Goal: Information Seeking & Learning: Learn about a topic

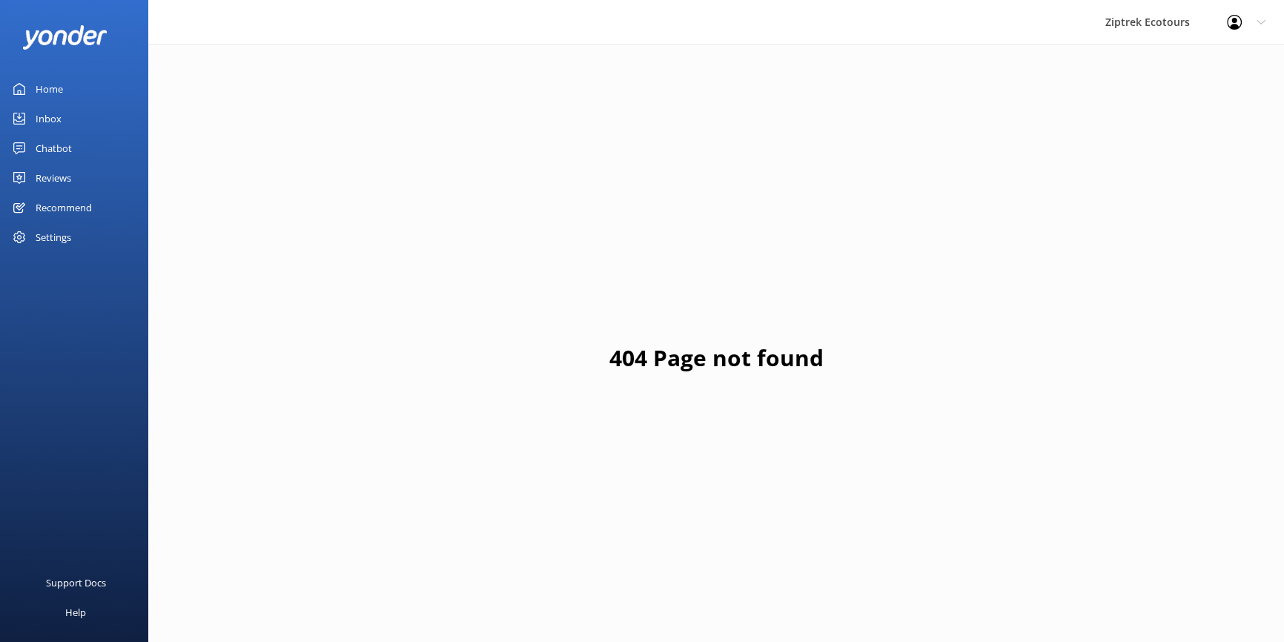
click at [65, 177] on div "Reviews" at bounding box center [54, 178] width 36 height 30
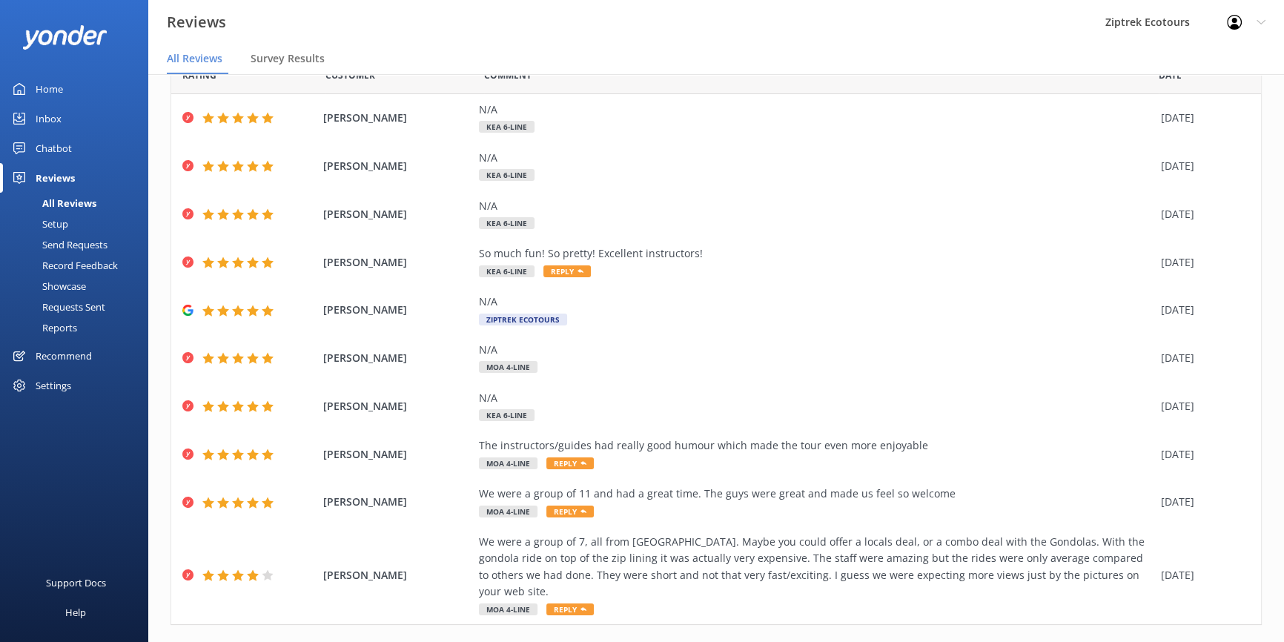
scroll to position [85, 0]
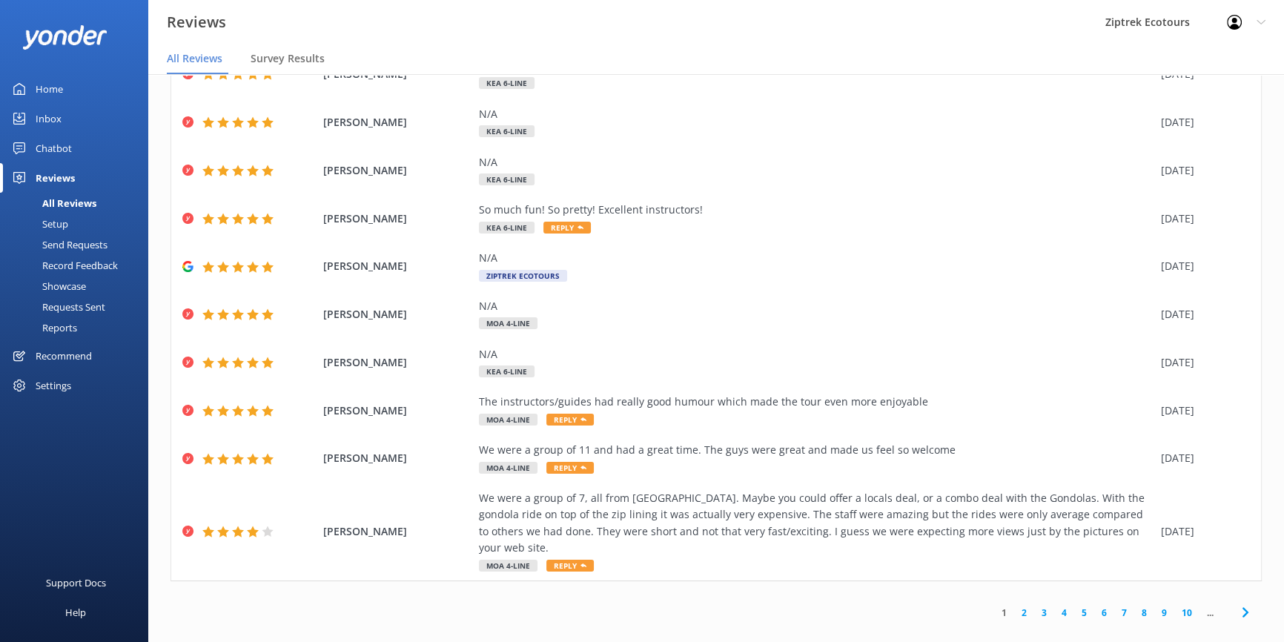
click at [1014, 606] on link "2" at bounding box center [1024, 613] width 20 height 14
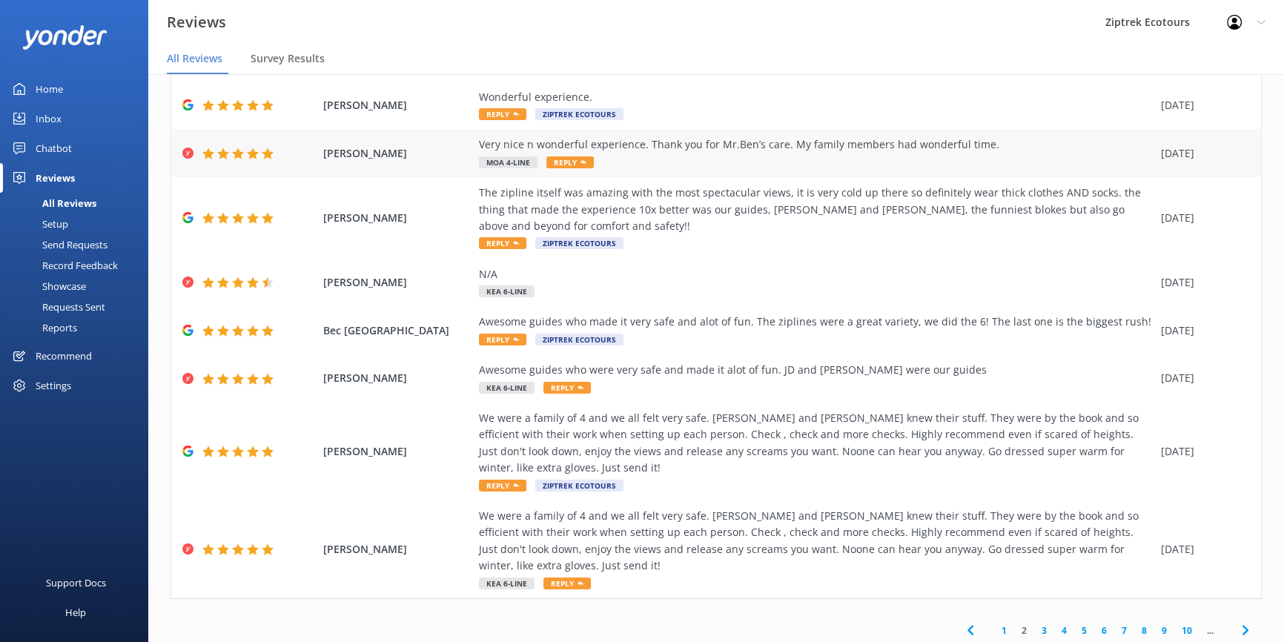
scroll to position [151, 0]
click at [1034, 623] on link "3" at bounding box center [1044, 630] width 20 height 14
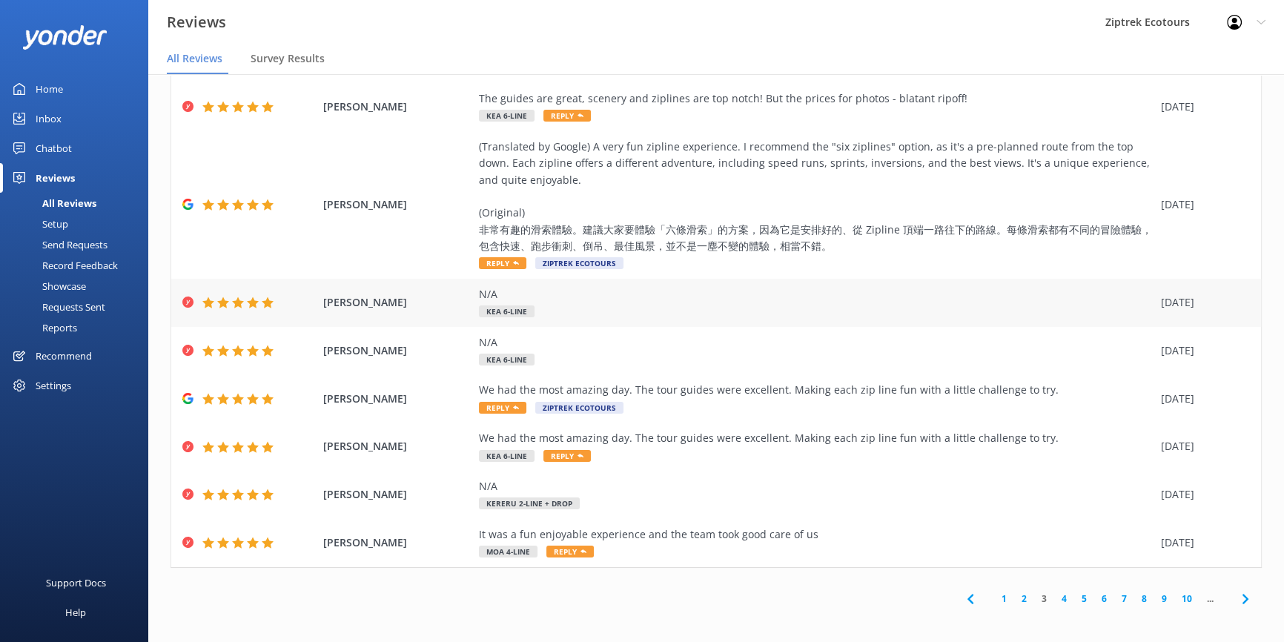
scroll to position [168, 0]
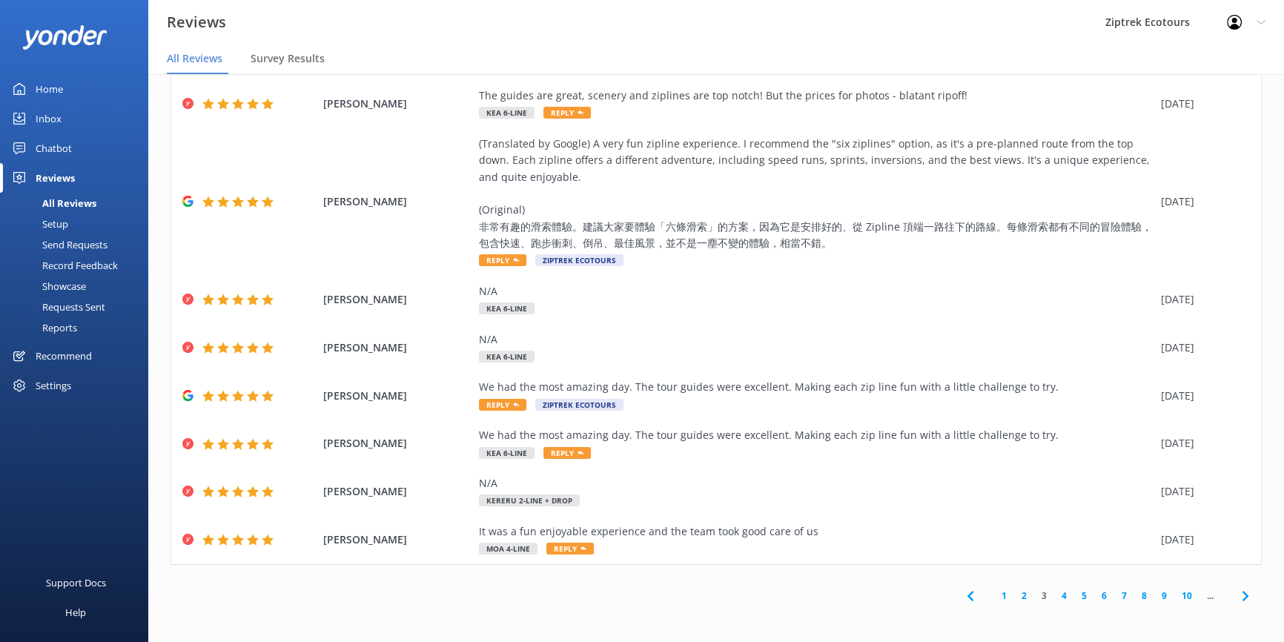
click at [1054, 595] on link "4" at bounding box center [1064, 596] width 20 height 14
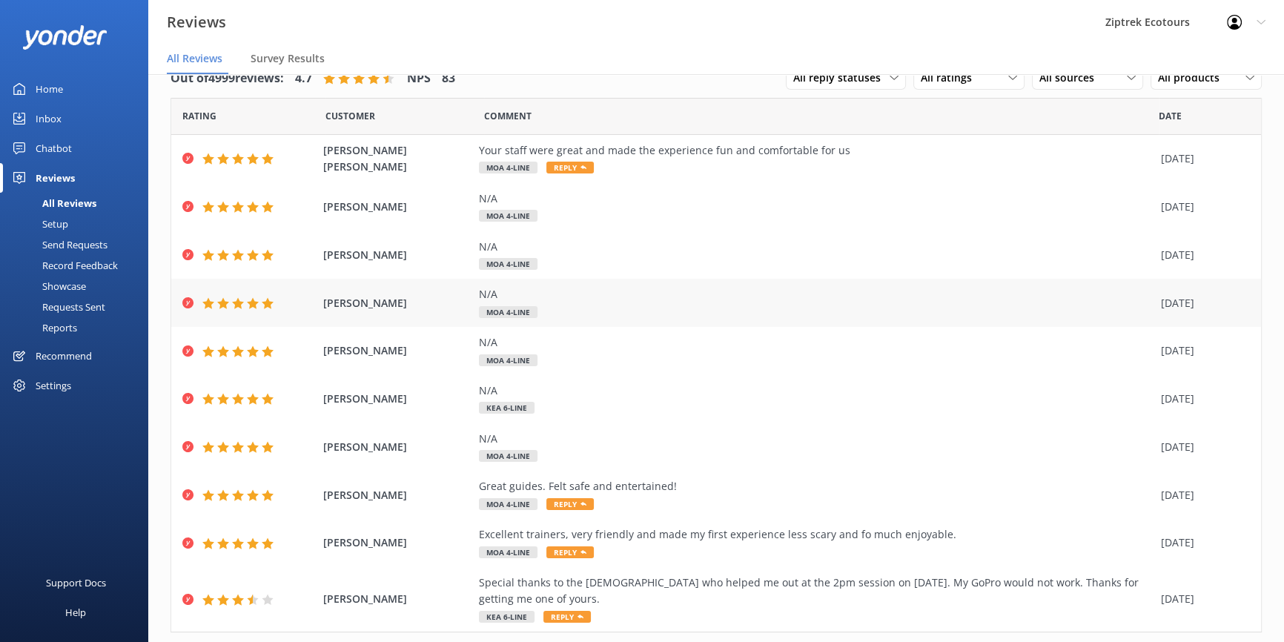
scroll to position [67, 0]
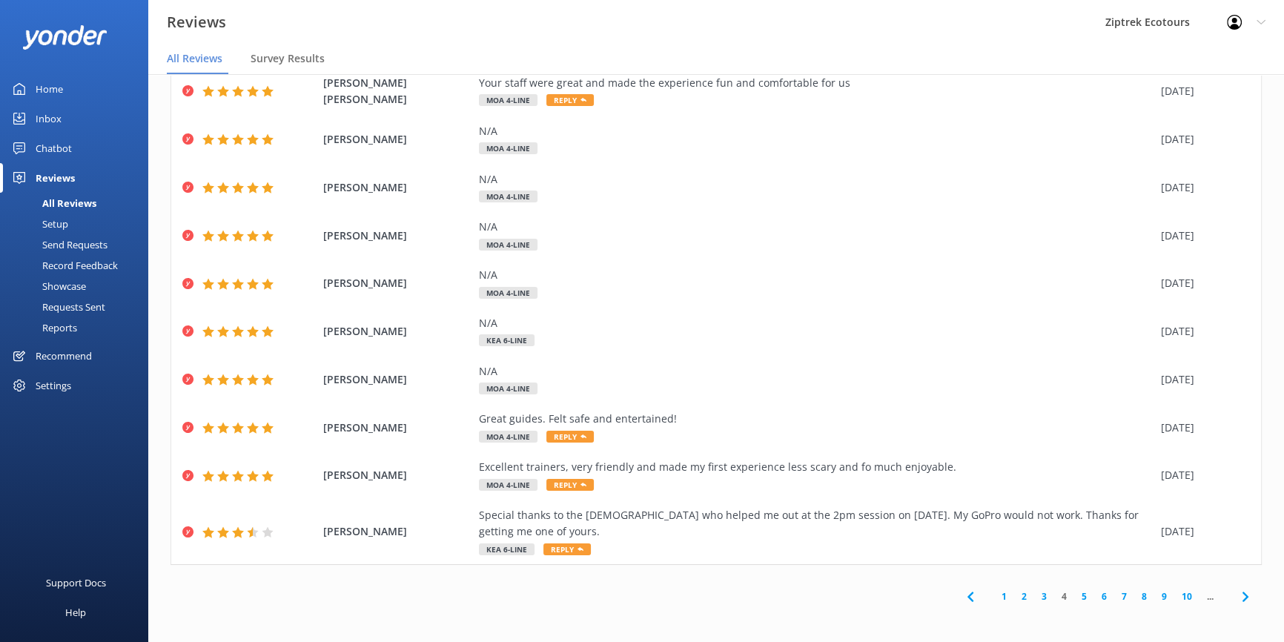
click at [994, 593] on link "1" at bounding box center [1004, 597] width 20 height 14
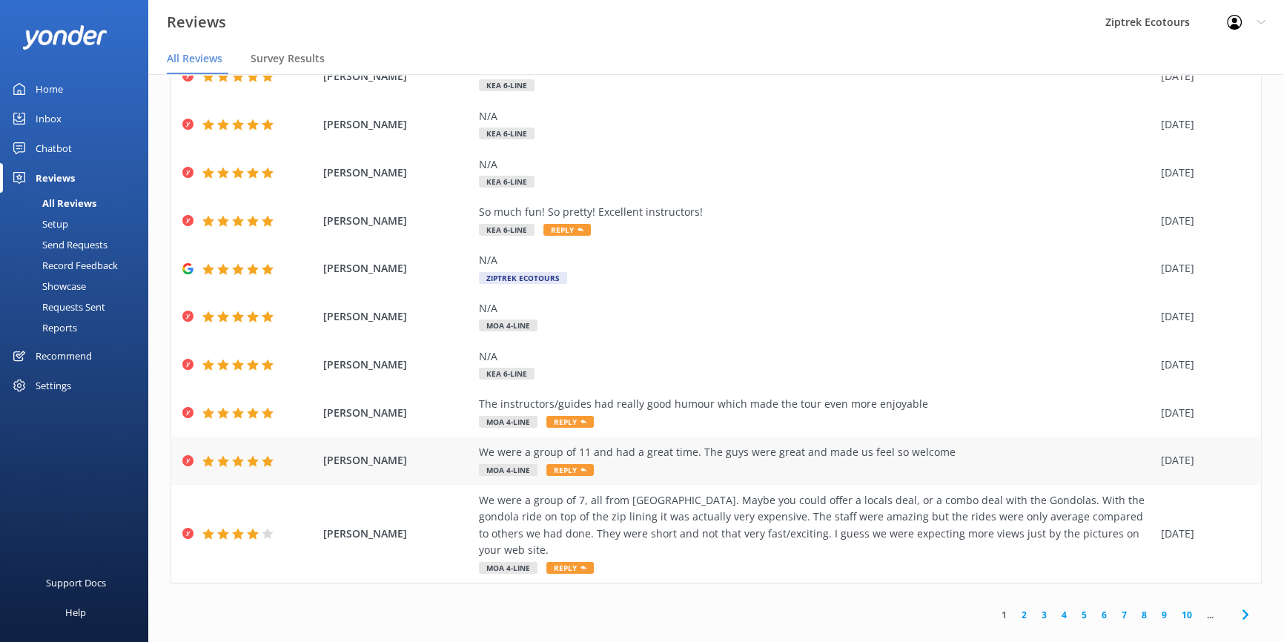
scroll to position [85, 0]
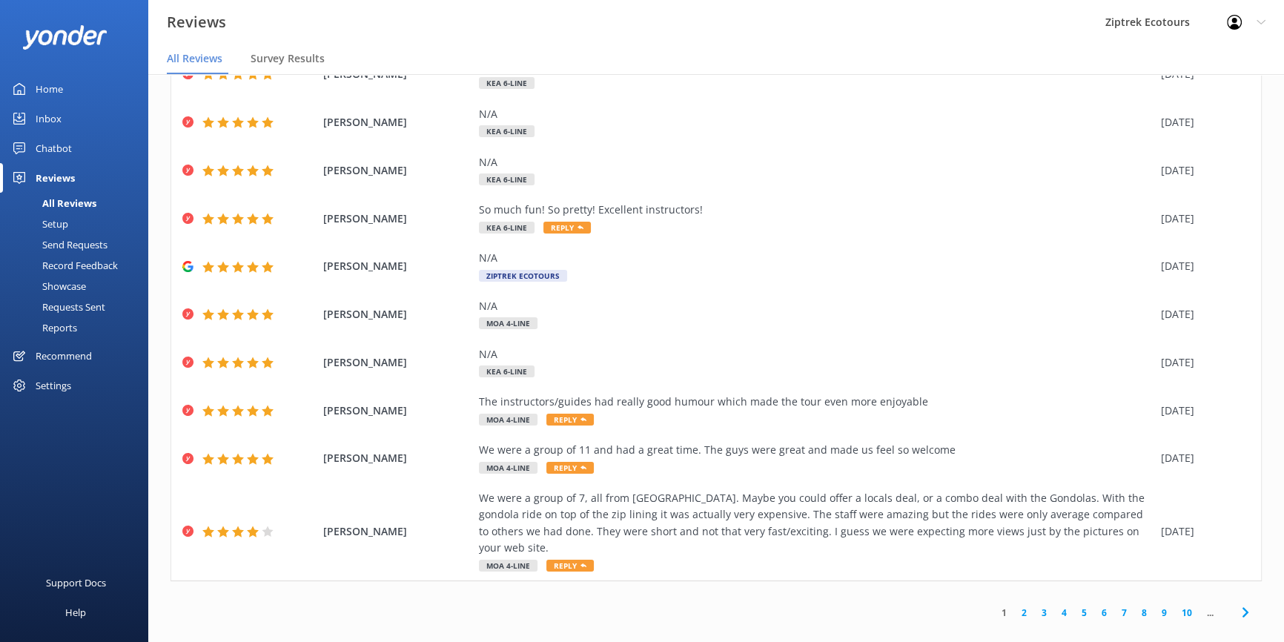
click at [1014, 606] on link "2" at bounding box center [1024, 613] width 20 height 14
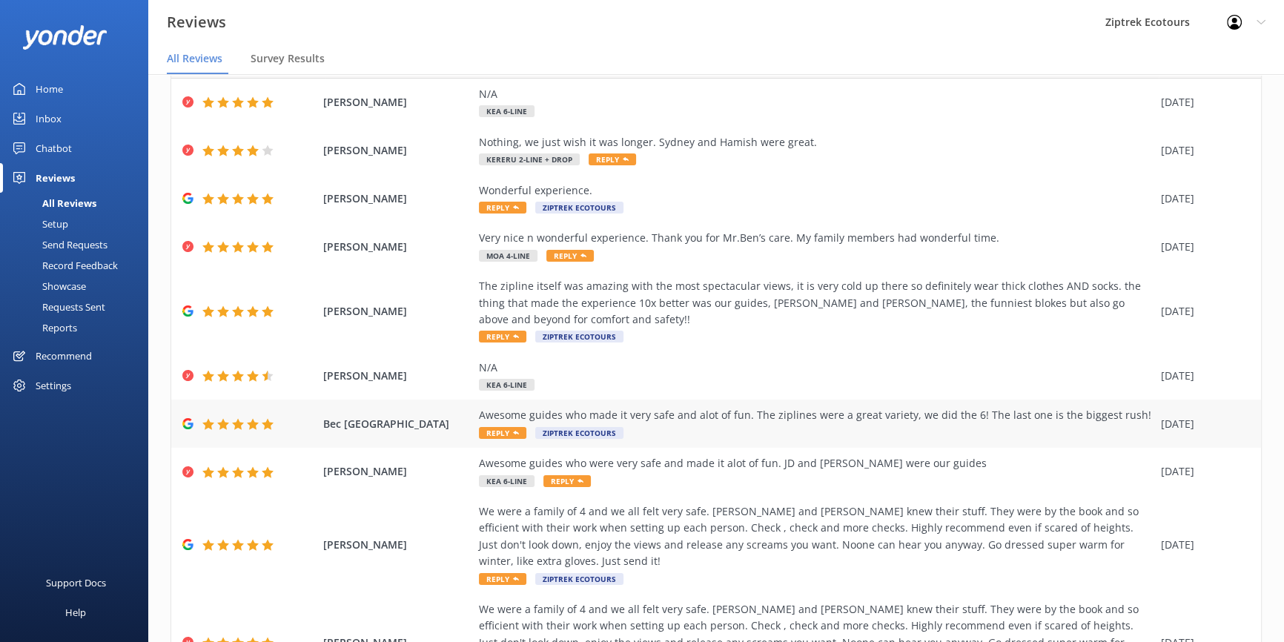
scroll to position [151, 0]
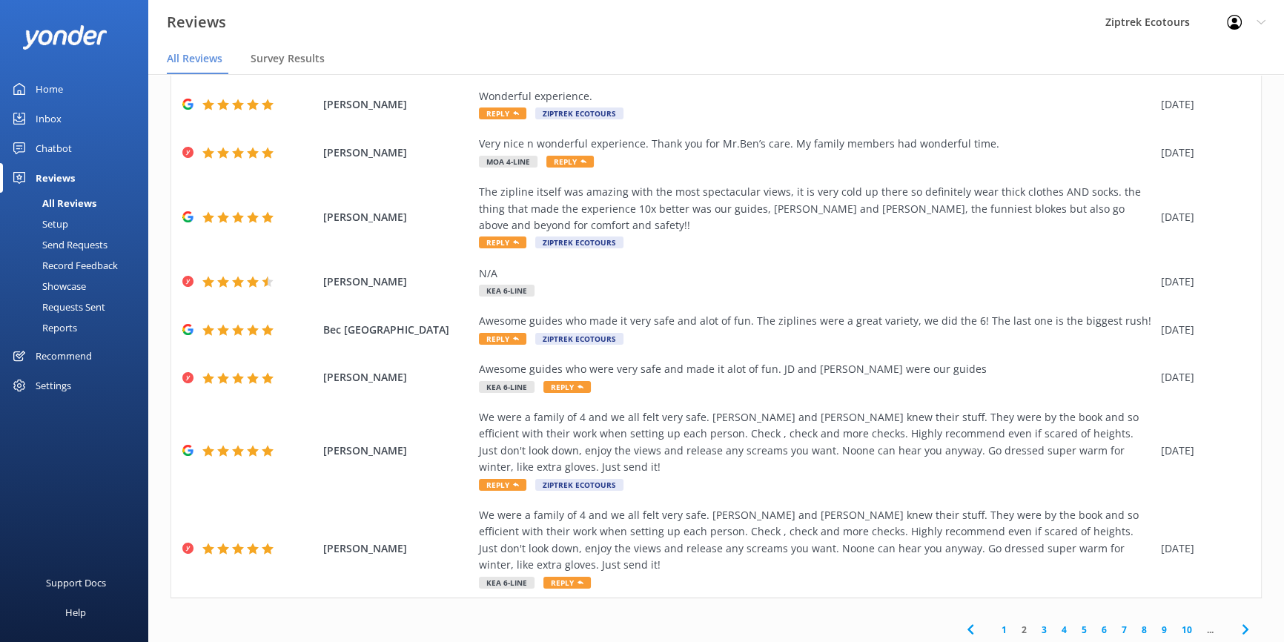
click at [994, 623] on link "1" at bounding box center [1004, 630] width 20 height 14
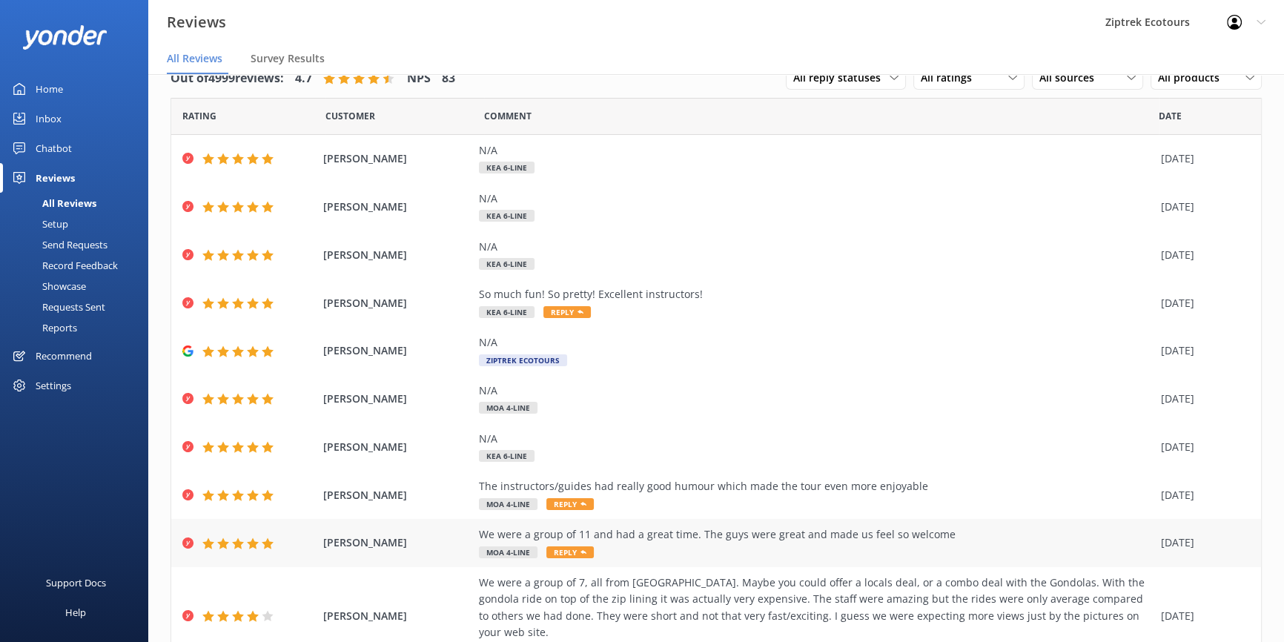
scroll to position [85, 0]
